Goal: Task Accomplishment & Management: Use online tool/utility

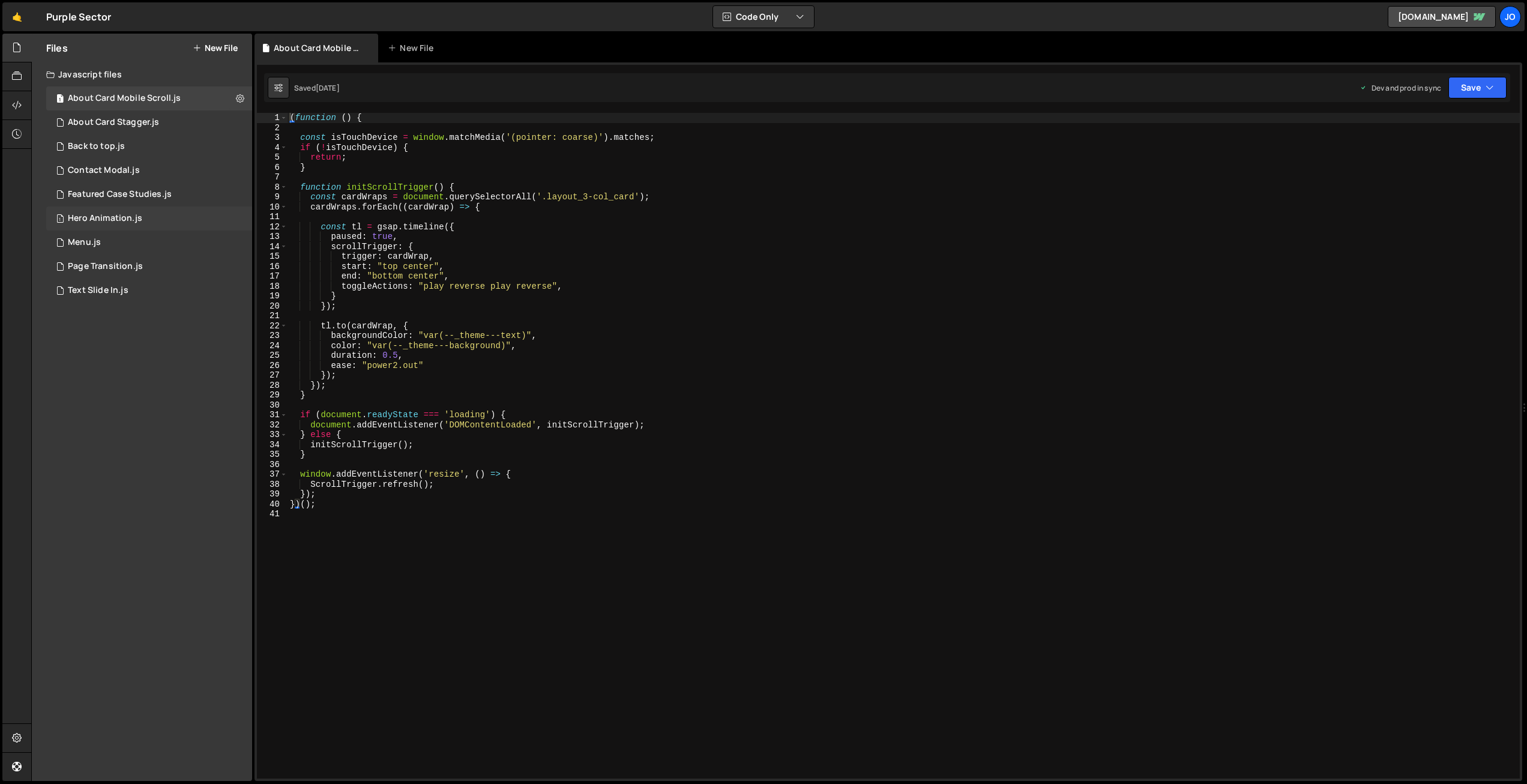
click at [113, 216] on div "Hero Animation.js" at bounding box center [105, 218] width 75 height 11
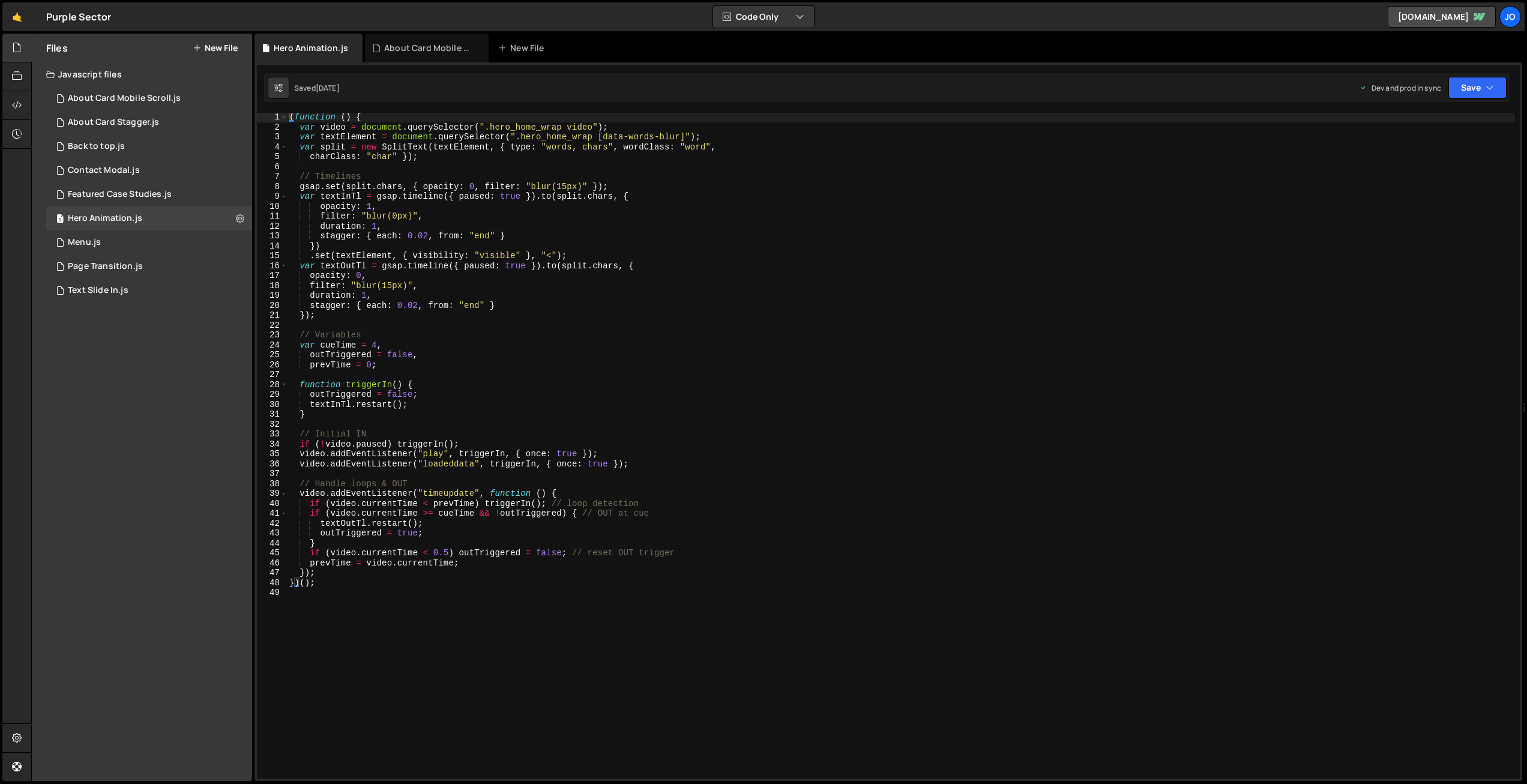
scroll to position [2799, 0]
click at [571, 138] on div "( function ( ) { var video = document . querySelector ( ".hero_home_wrap video"…" at bounding box center [901, 455] width 1229 height 685
click at [376, 222] on div "( function ( ) { var video = document . querySelector ( ".hero_home_wrap video"…" at bounding box center [901, 455] width 1229 height 685
click at [378, 345] on div "( function ( ) { var video = document . querySelector ( ".hero_home_wrap video"…" at bounding box center [901, 455] width 1229 height 685
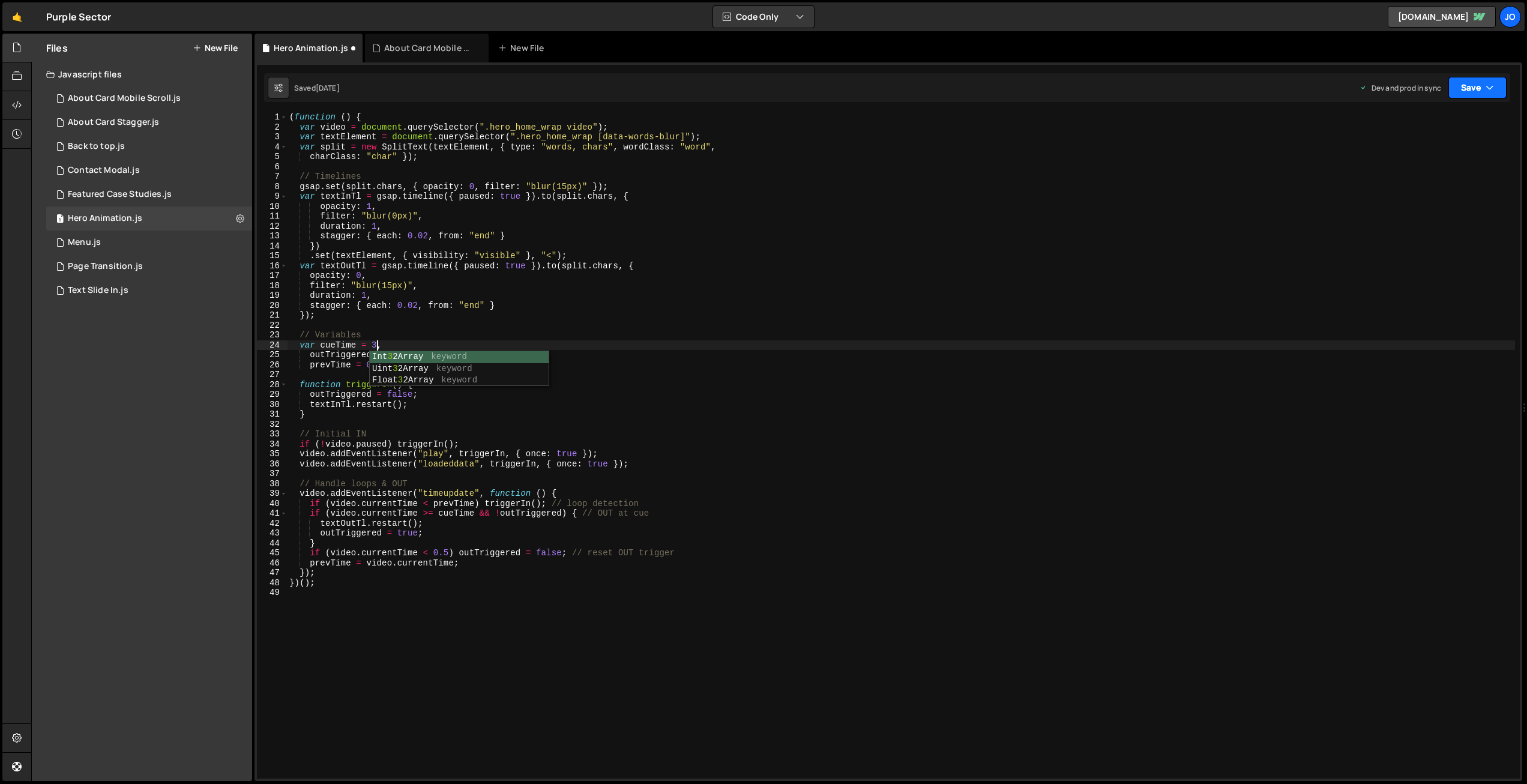
click at [1475, 87] on button "Save" at bounding box center [1477, 87] width 58 height 21
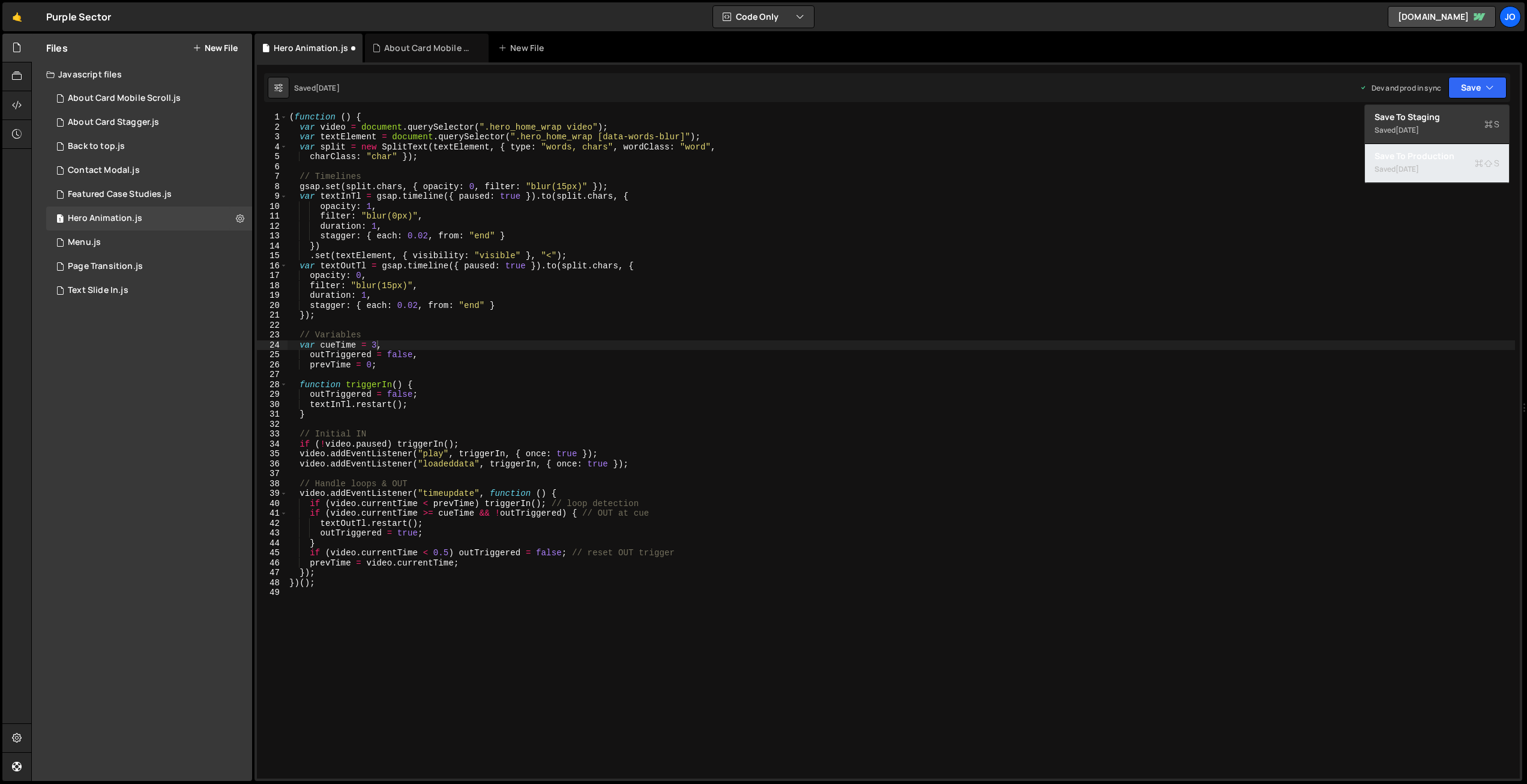
drag, startPoint x: 1428, startPoint y: 159, endPoint x: 1411, endPoint y: 157, distance: 17.1
click at [1428, 159] on div "Save to Production S" at bounding box center [1438, 156] width 125 height 12
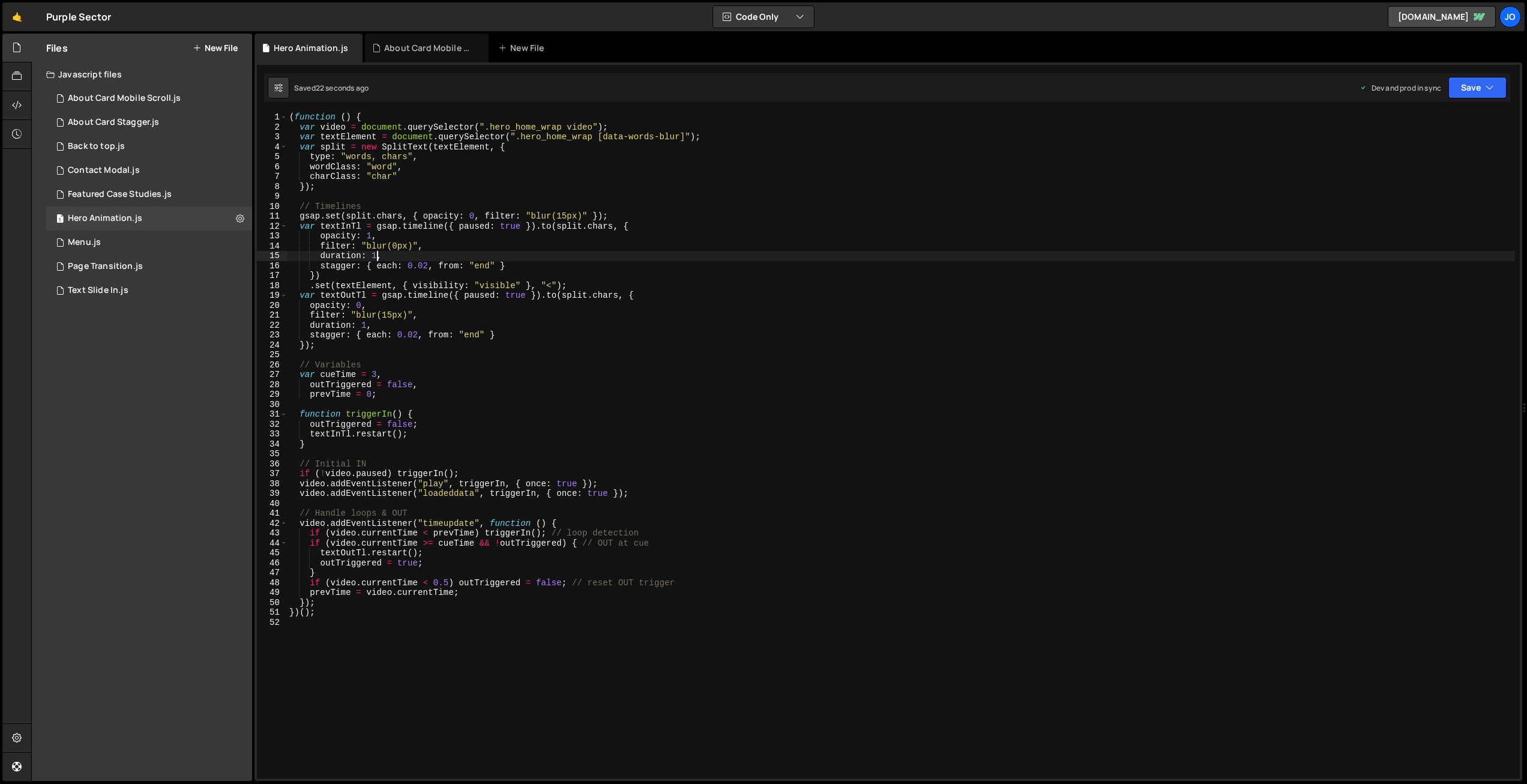
drag, startPoint x: 376, startPoint y: 253, endPoint x: 394, endPoint y: 301, distance: 51.3
click at [376, 255] on div "( function ( ) { var video = document . querySelector ( ".hero_home_wrap video"…" at bounding box center [901, 455] width 1229 height 685
click at [366, 324] on div "( function ( ) { var video = document . querySelector ( ".hero_home_wrap video"…" at bounding box center [901, 455] width 1229 height 685
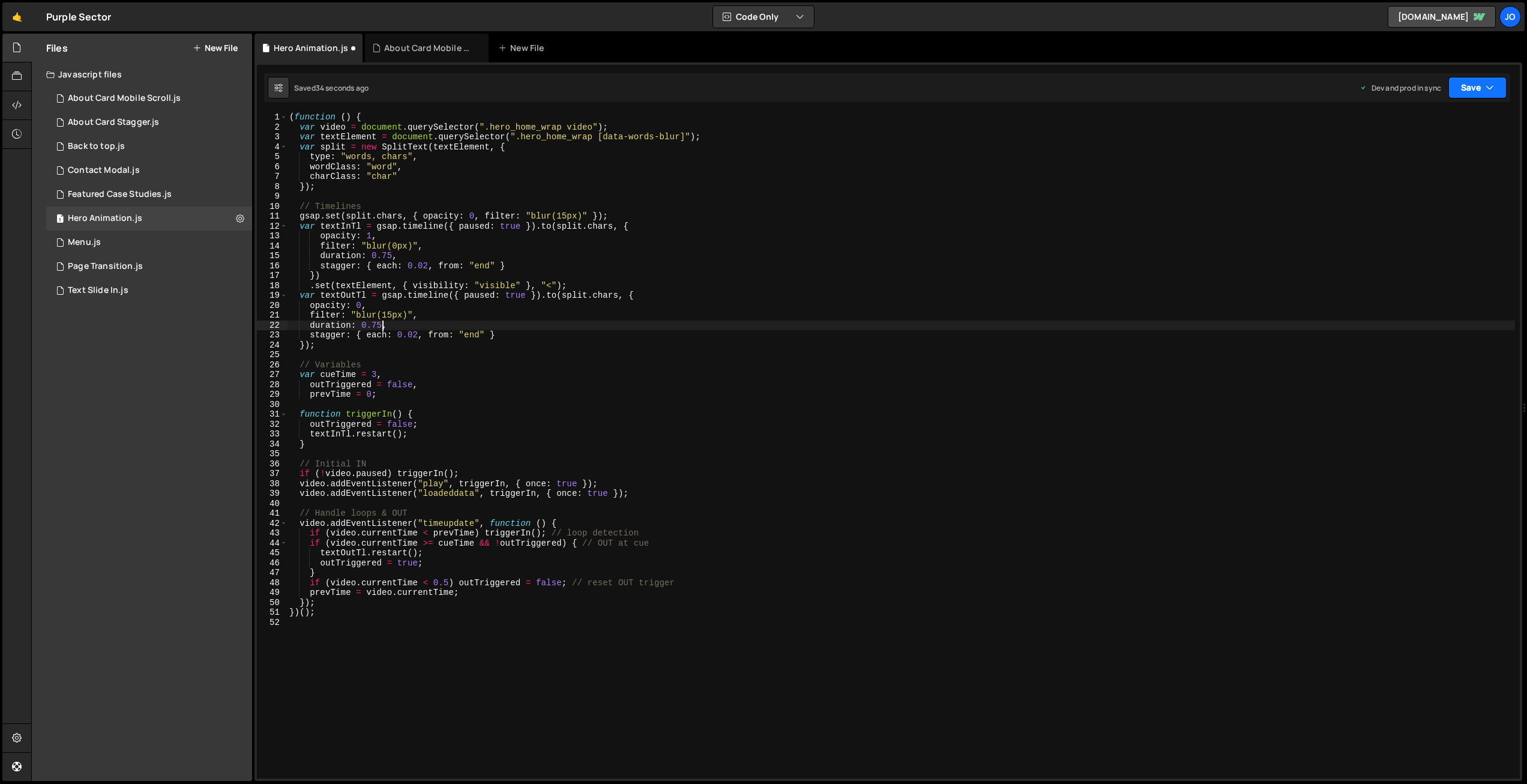
click at [1473, 87] on button "Save" at bounding box center [1477, 87] width 58 height 21
click at [1432, 163] on div "Saved 34 seconds ago" at bounding box center [1438, 169] width 125 height 14
click at [380, 325] on div "( function ( ) { var video = document . querySelector ( ".hero_home_wrap video"…" at bounding box center [901, 455] width 1229 height 685
click at [388, 255] on div "( function ( ) { var video = document . querySelector ( ".hero_home_wrap video"…" at bounding box center [901, 455] width 1229 height 685
drag, startPoint x: 1476, startPoint y: 87, endPoint x: 1462, endPoint y: 101, distance: 19.8
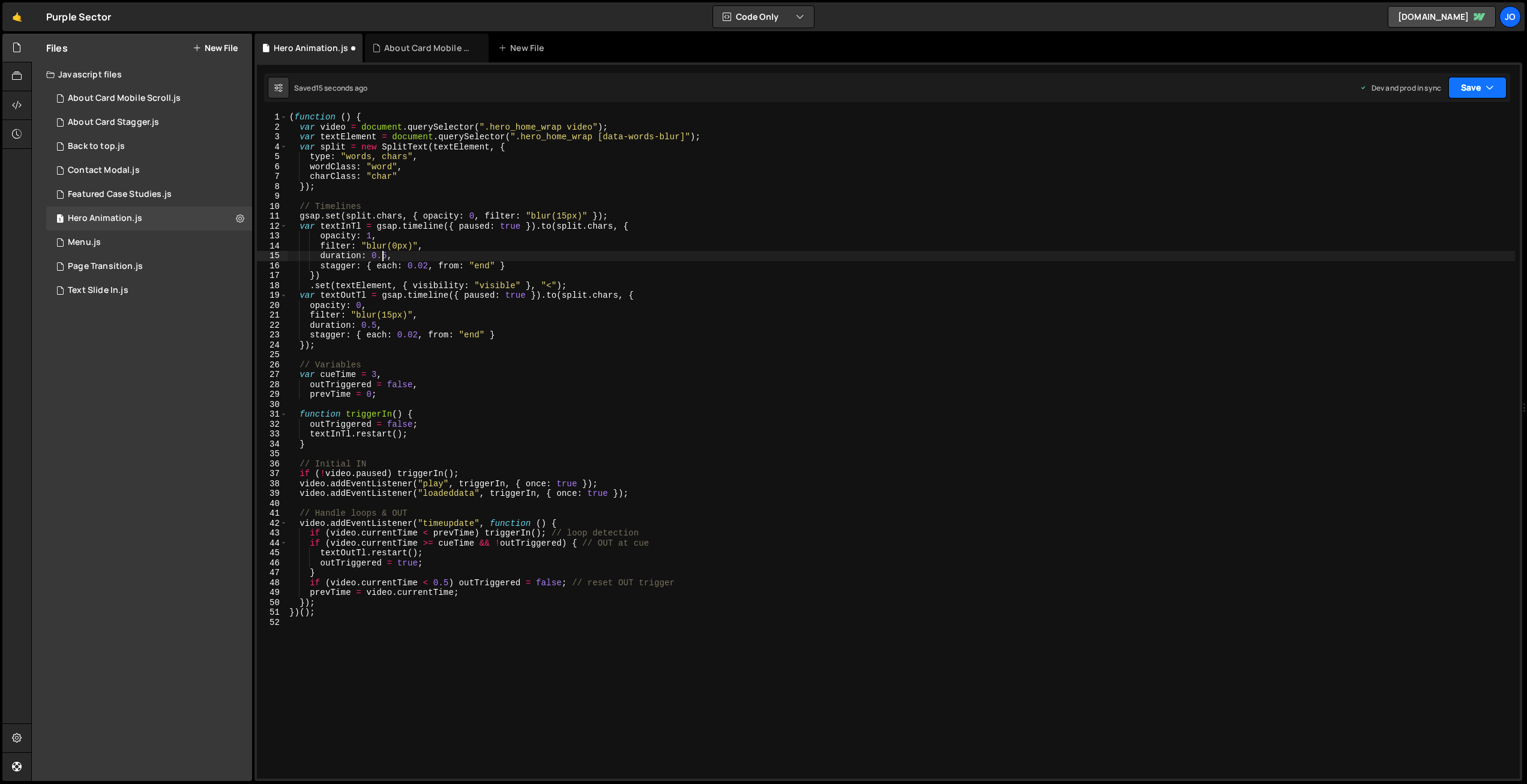
click at [1476, 87] on button "Save" at bounding box center [1477, 87] width 58 height 21
click at [1425, 154] on div "Save to Production S" at bounding box center [1438, 156] width 125 height 12
click at [384, 254] on div "( function ( ) { var video = document . querySelector ( ".hero_home_wrap video"…" at bounding box center [901, 455] width 1229 height 685
click at [372, 323] on div "( function ( ) { var video = document . querySelector ( ".hero_home_wrap video"…" at bounding box center [901, 455] width 1229 height 685
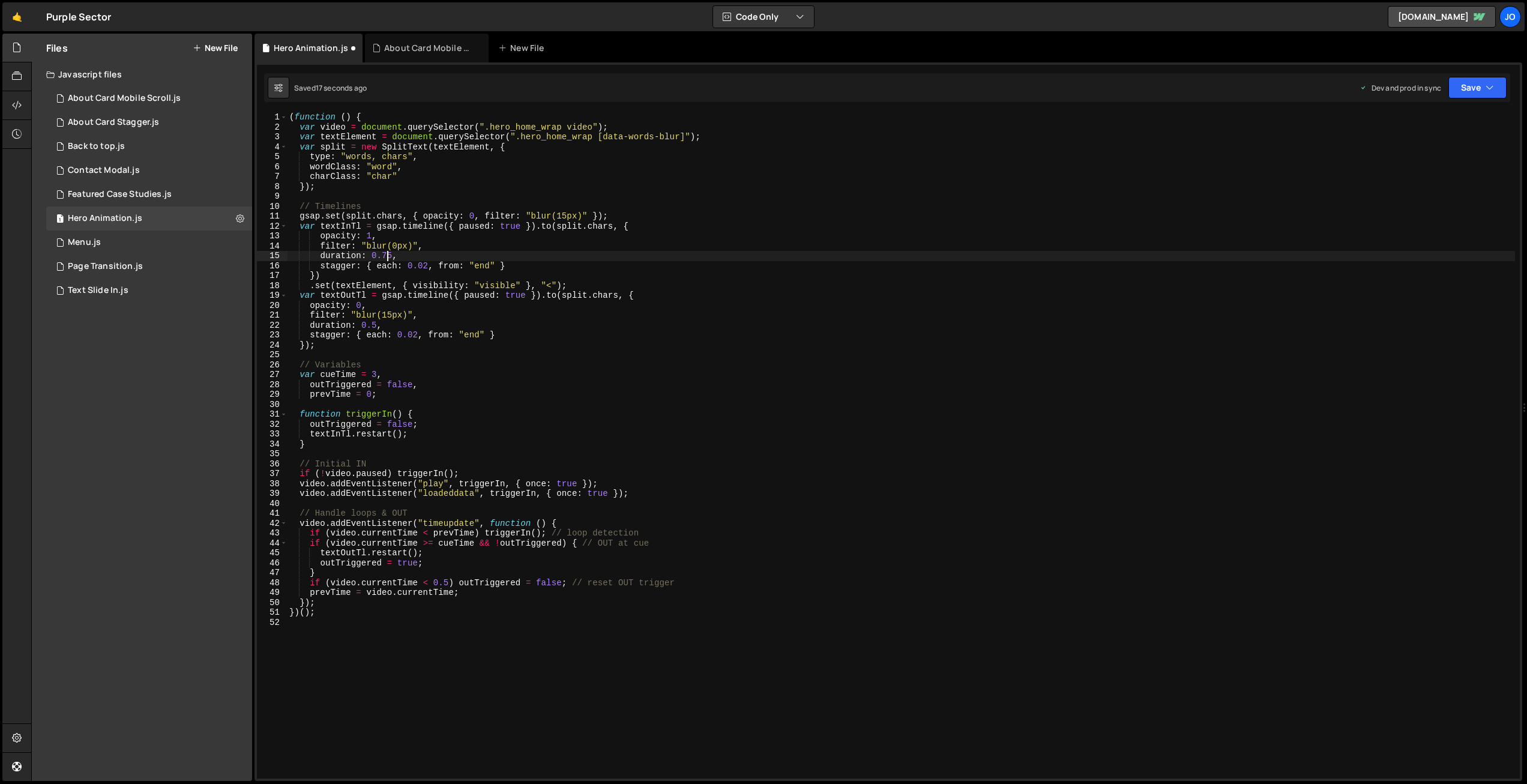
scroll to position [0, 6]
click at [428, 261] on div "( function ( ) { var video = document . querySelector ( ".hero_home_wrap video"…" at bounding box center [901, 455] width 1229 height 685
click at [417, 334] on div "( function ( ) { var video = document . querySelector ( ".hero_home_wrap video"…" at bounding box center [901, 455] width 1229 height 685
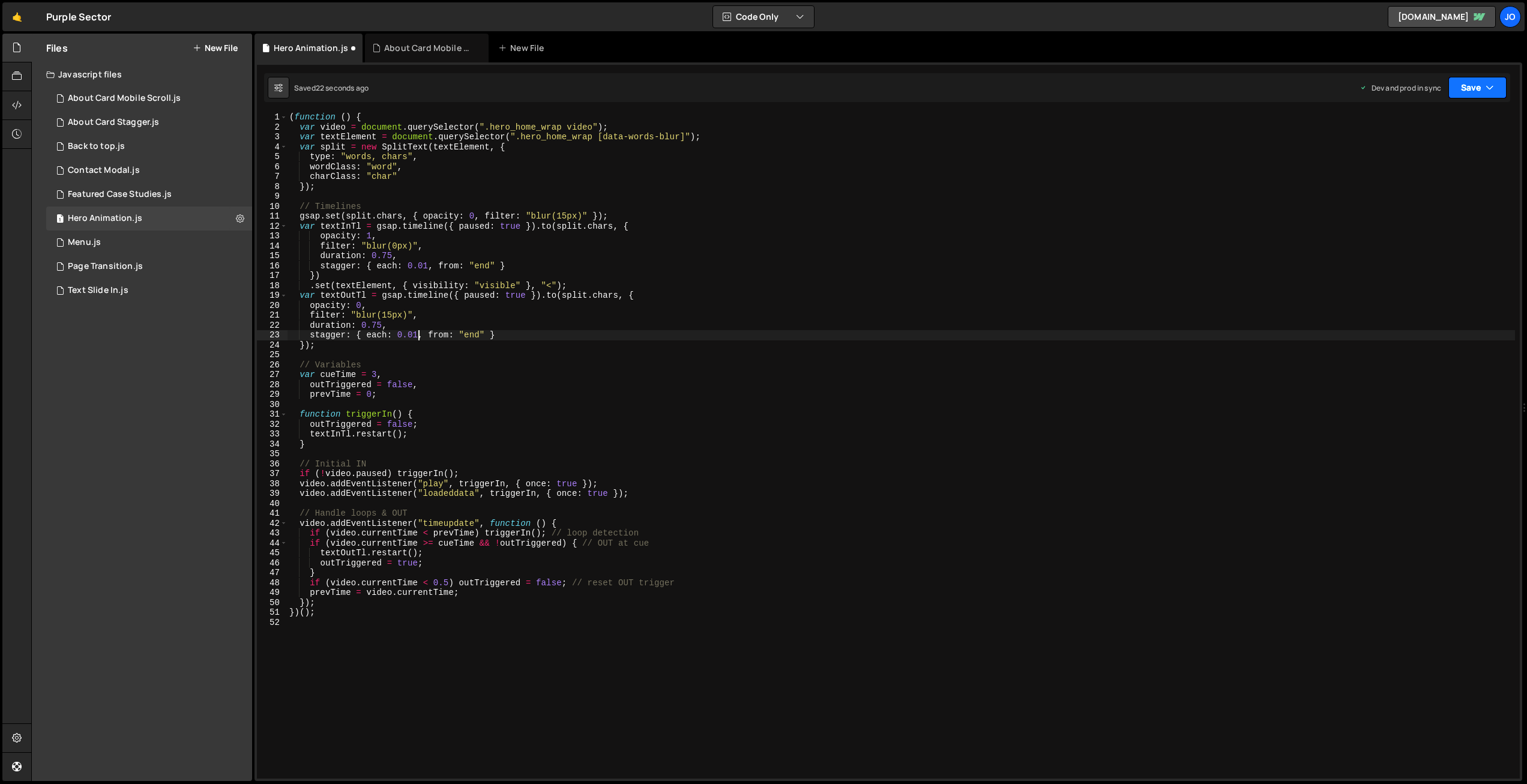
drag, startPoint x: 1491, startPoint y: 81, endPoint x: 1467, endPoint y: 98, distance: 29.4
click at [1491, 81] on button "Save" at bounding box center [1477, 87] width 58 height 21
drag, startPoint x: 1422, startPoint y: 159, endPoint x: 1344, endPoint y: 143, distance: 79.6
click at [1421, 159] on div "Save to Production S" at bounding box center [1438, 156] width 125 height 12
click at [382, 324] on div "( function ( ) { var video = document . querySelector ( ".hero_home_wrap video"…" at bounding box center [901, 455] width 1229 height 685
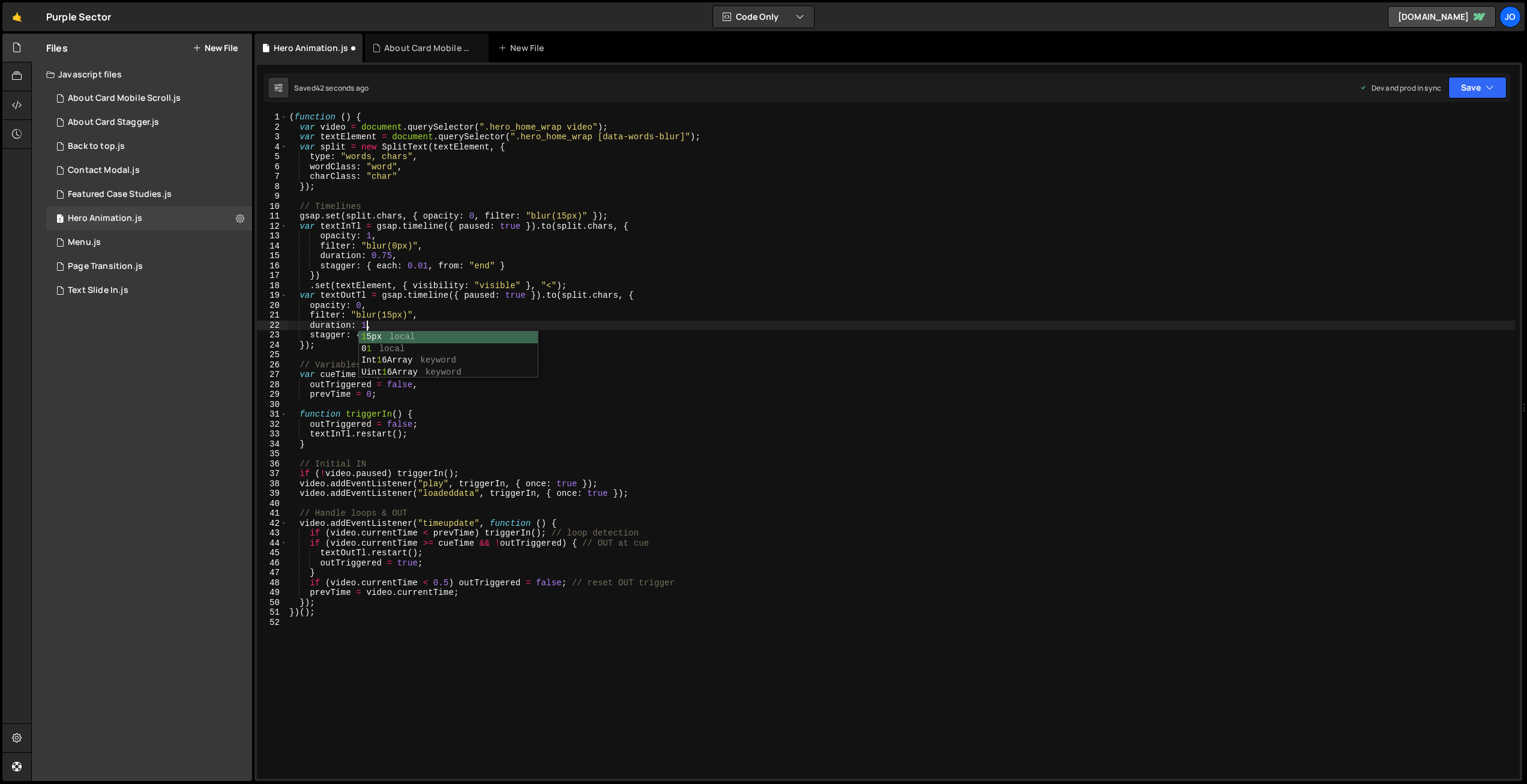
scroll to position [0, 5]
drag, startPoint x: 391, startPoint y: 253, endPoint x: 374, endPoint y: 251, distance: 17.1
click at [374, 251] on div "( function ( ) { var video = document . querySelector ( ".hero_home_wrap video"…" at bounding box center [901, 455] width 1229 height 685
type textarea "duration: 1,"
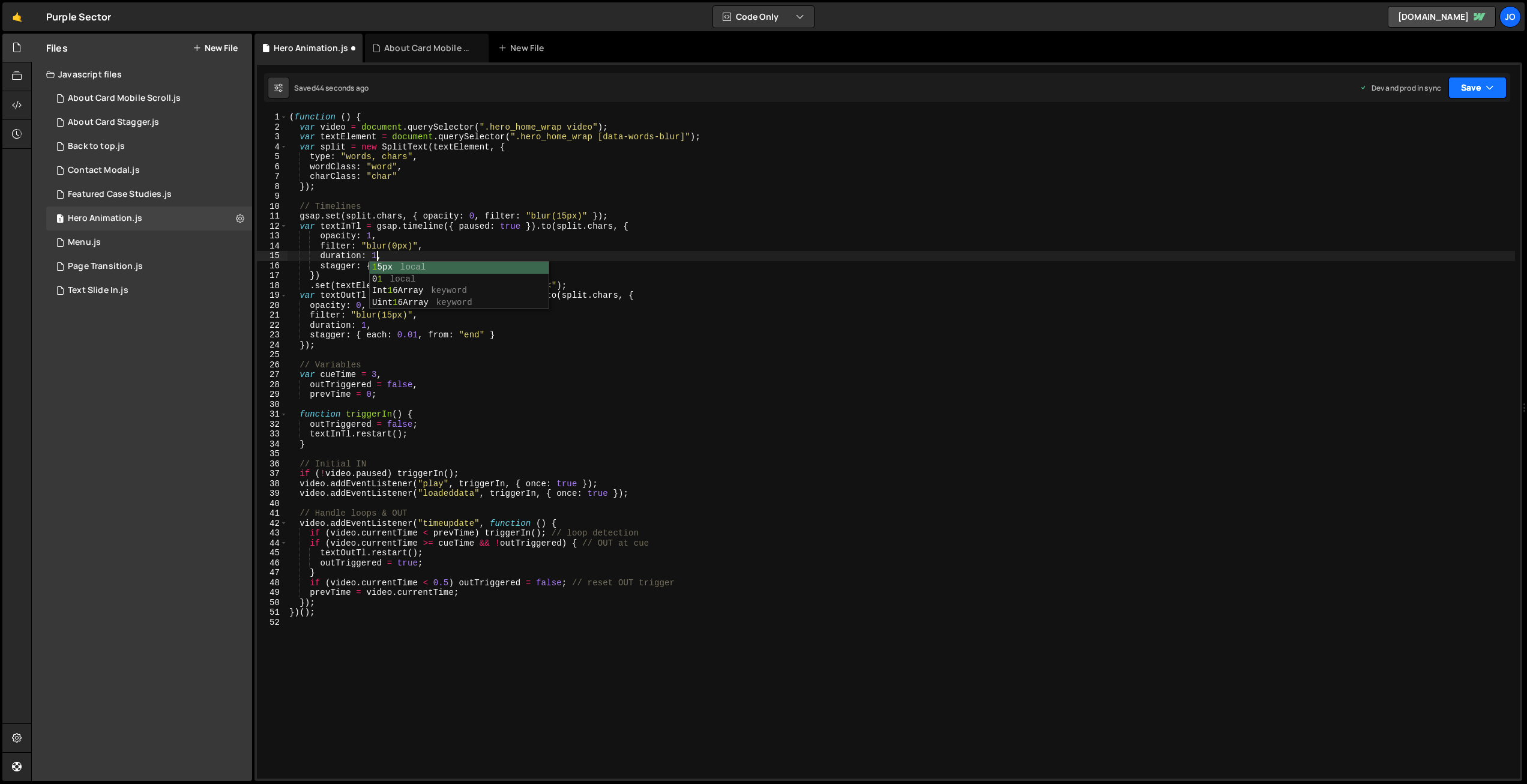
click at [1477, 89] on button "Save" at bounding box center [1477, 87] width 58 height 21
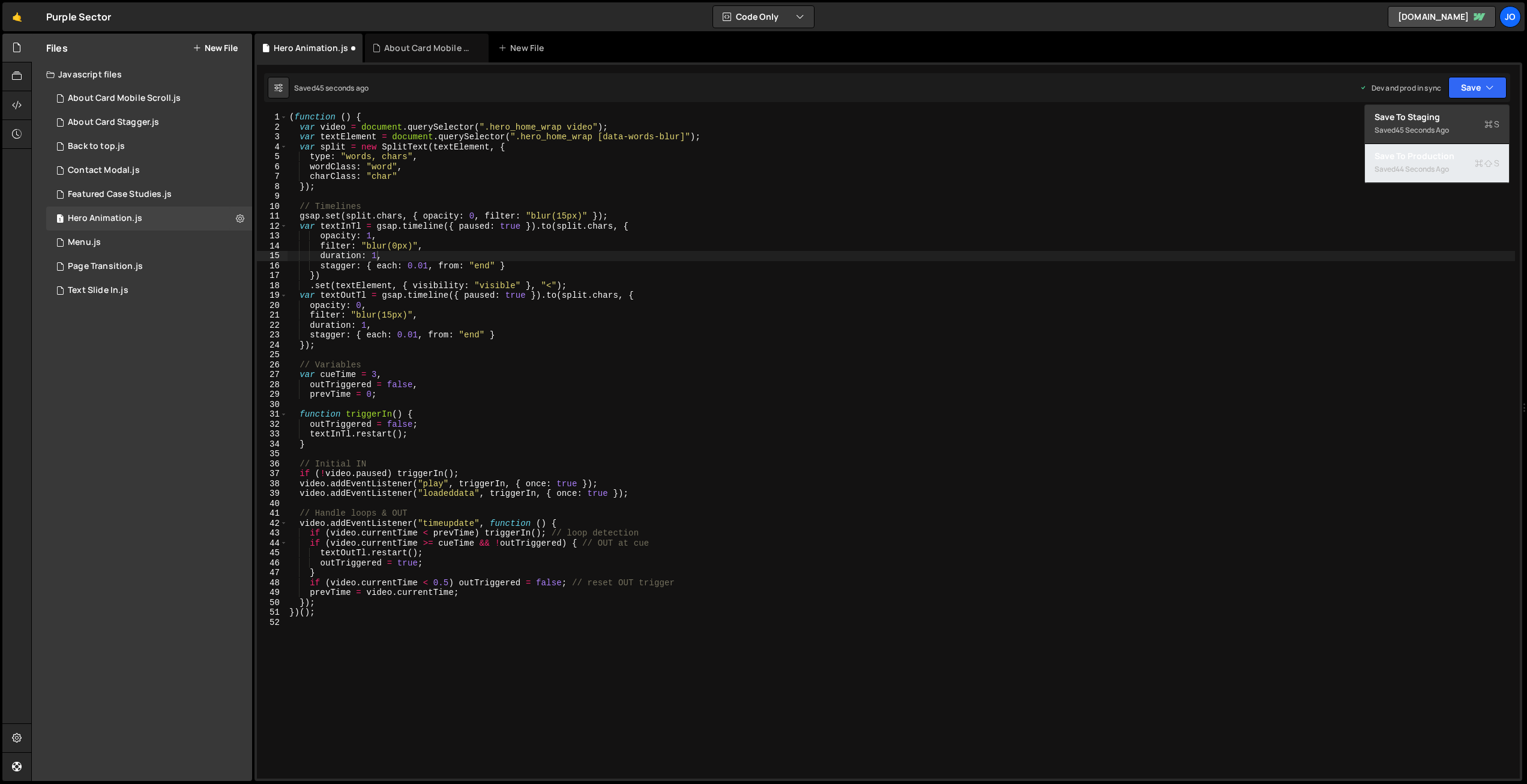
drag, startPoint x: 1422, startPoint y: 165, endPoint x: 1413, endPoint y: 164, distance: 9.1
click at [1421, 166] on div "44 seconds ago" at bounding box center [1423, 169] width 54 height 10
